Goal: Find specific page/section: Find specific page/section

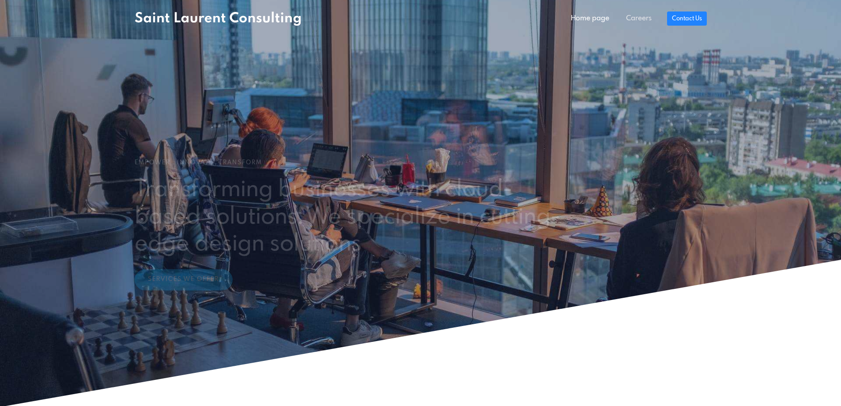
click at [648, 17] on link "Careers" at bounding box center [639, 19] width 42 height 18
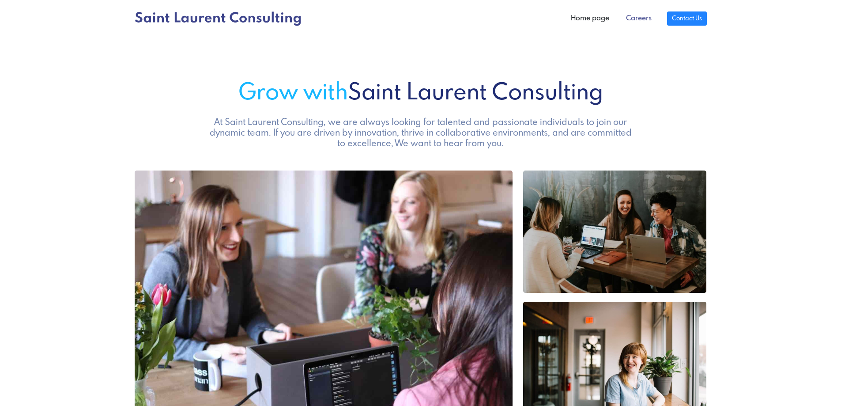
click at [635, 19] on link "Careers" at bounding box center [639, 19] width 42 height 18
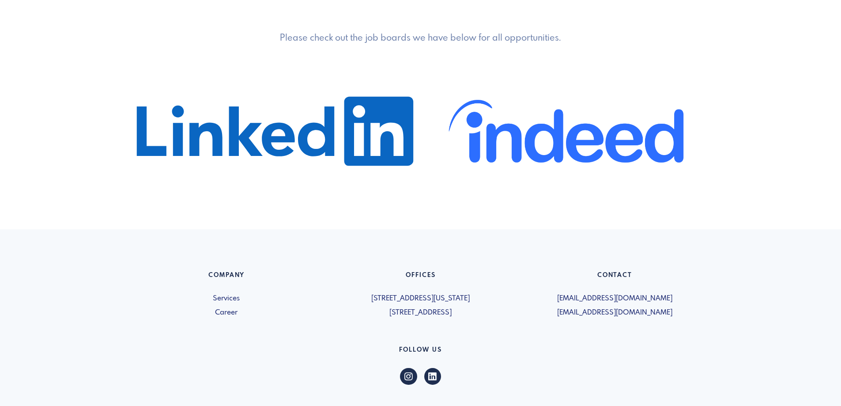
scroll to position [476, 0]
